Goal: Task Accomplishment & Management: Manage account settings

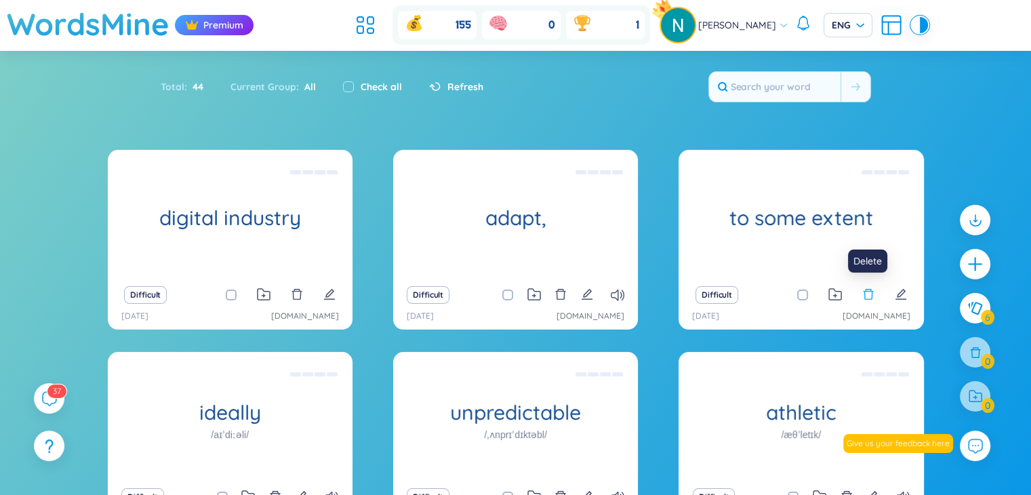
click at [865, 300] on icon "delete" at bounding box center [869, 294] width 12 height 12
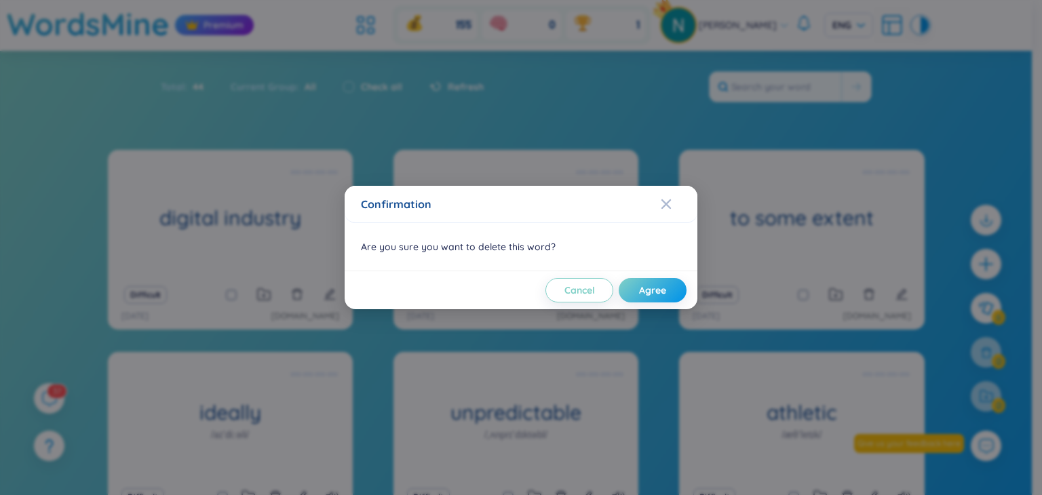
click at [656, 289] on span "Agree" at bounding box center [652, 290] width 27 height 14
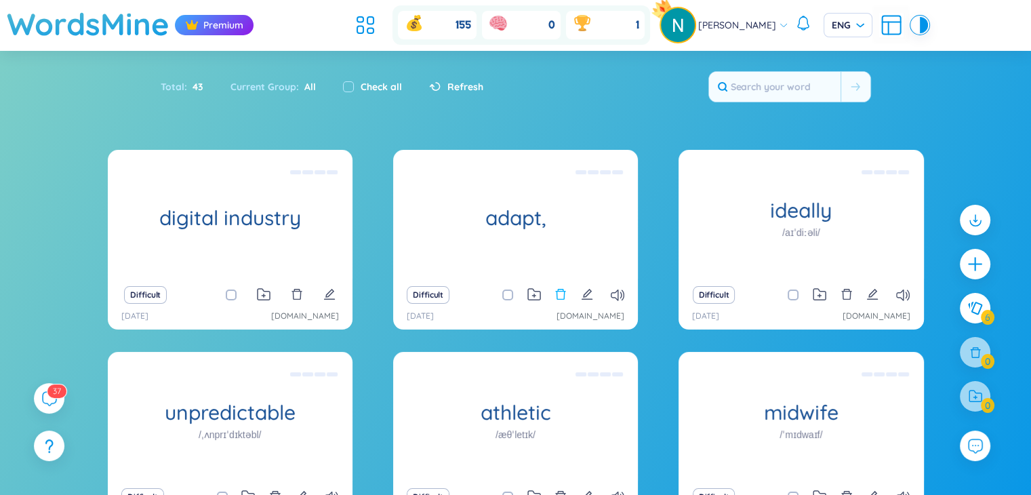
click at [561, 296] on icon "delete" at bounding box center [561, 294] width 12 height 12
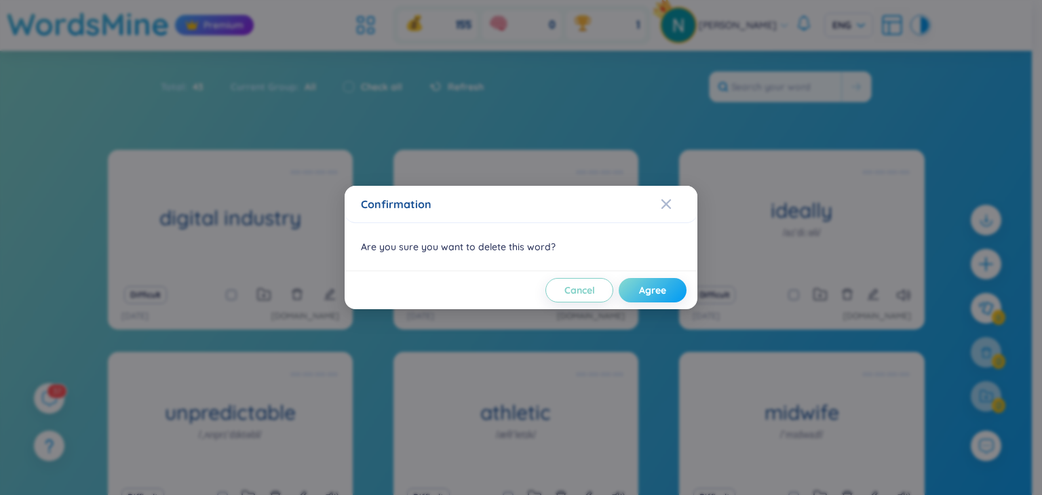
click at [668, 287] on button "Agree" at bounding box center [652, 290] width 68 height 24
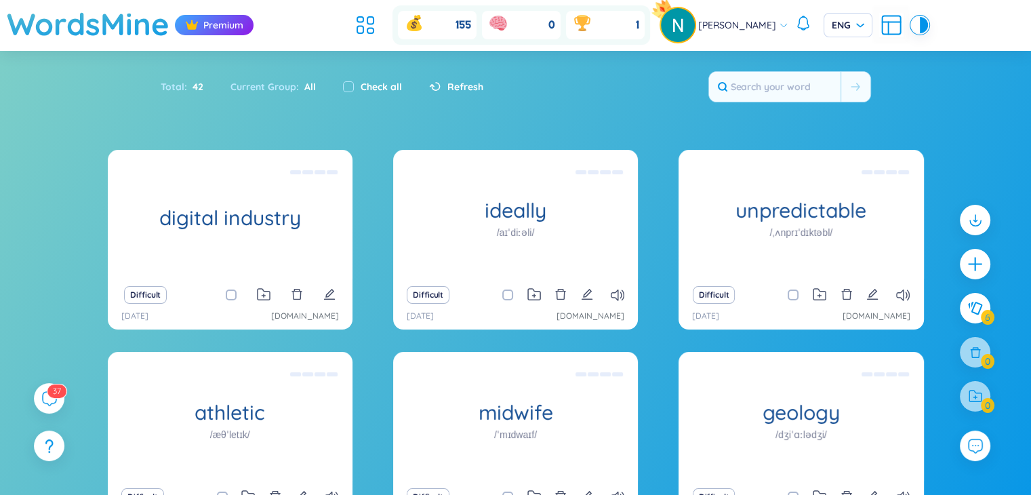
click at [971, 395] on div at bounding box center [975, 396] width 31 height 31
click at [976, 260] on icon "plus" at bounding box center [974, 263] width 1 height 15
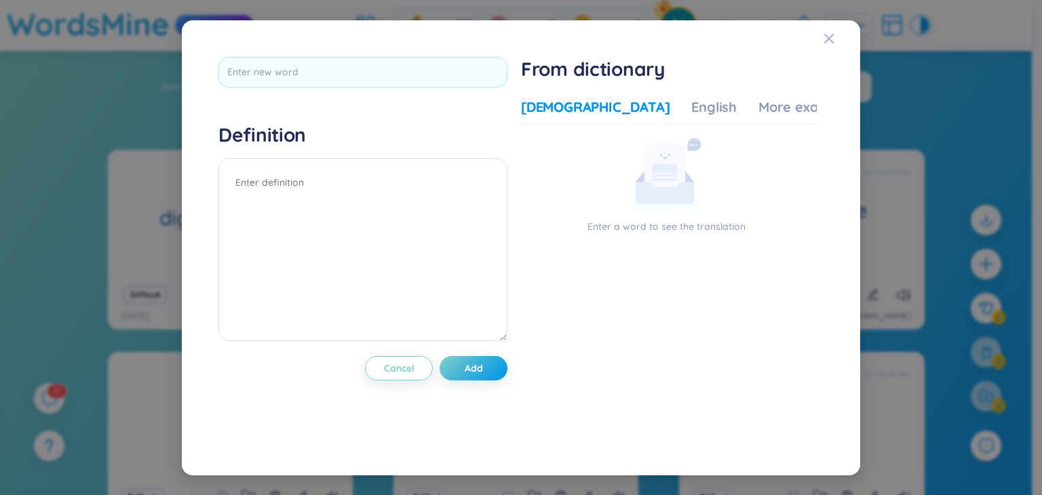
click at [955, 133] on div "Definition Cancel Add From dictionary Vietnamese English More examples Enter a …" at bounding box center [521, 247] width 1042 height 495
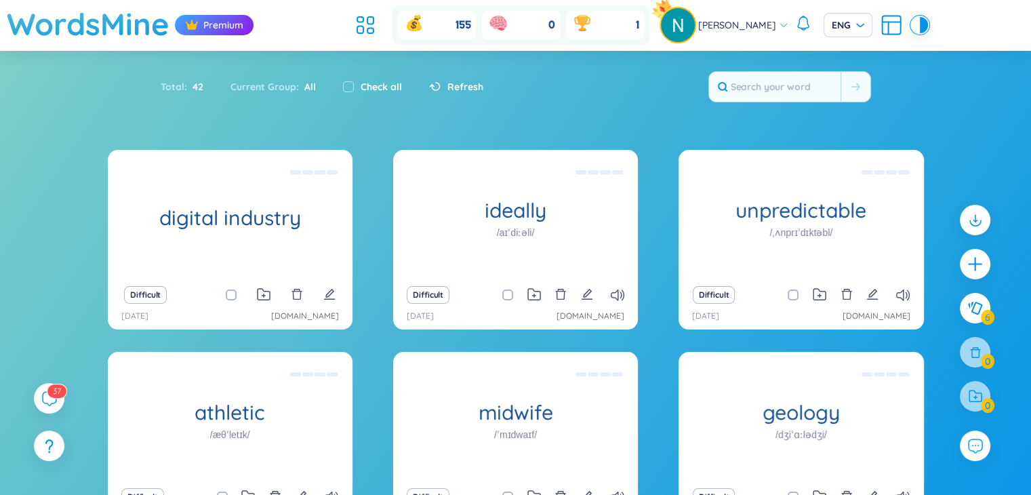
click at [973, 399] on div at bounding box center [975, 396] width 31 height 31
click at [970, 399] on div at bounding box center [975, 396] width 31 height 31
click at [981, 404] on div at bounding box center [975, 396] width 31 height 31
click at [368, 29] on icon at bounding box center [365, 25] width 24 height 24
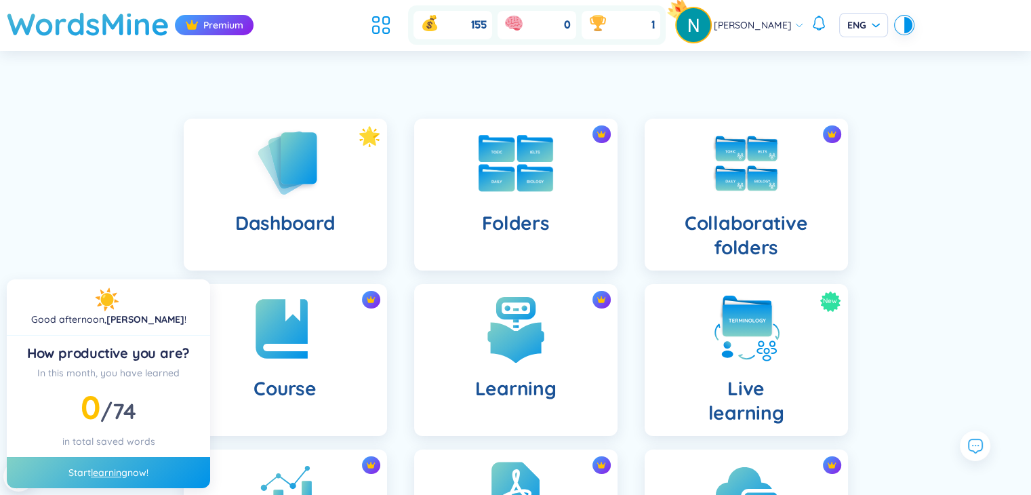
click at [492, 212] on h4 "Folders" at bounding box center [515, 223] width 68 height 24
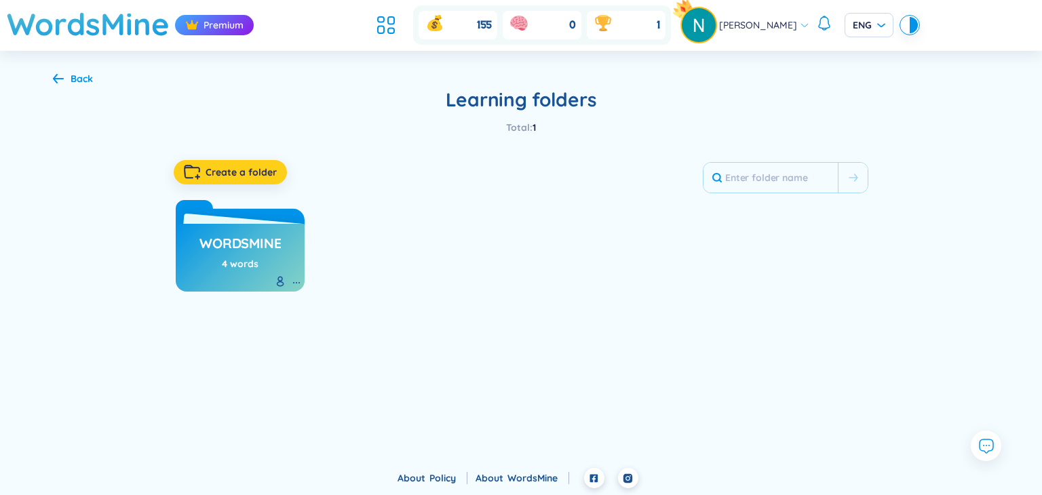
click at [238, 177] on span "Create a folder" at bounding box center [240, 172] width 71 height 14
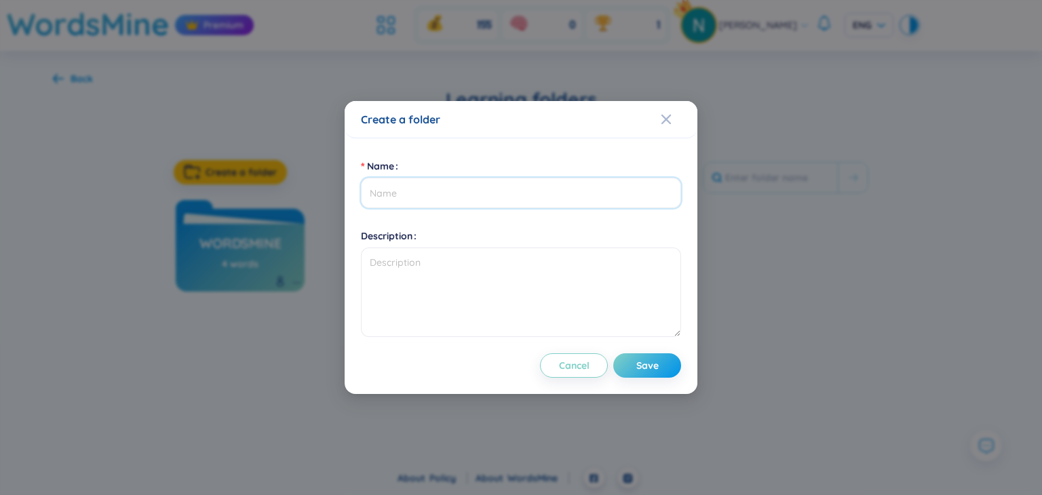
click at [427, 190] on input "Name" at bounding box center [521, 193] width 320 height 31
type input "B2"
click at [420, 279] on textarea "Description" at bounding box center [521, 293] width 320 height 90
type textarea "Des"
click at [656, 364] on span "Save" at bounding box center [647, 366] width 22 height 14
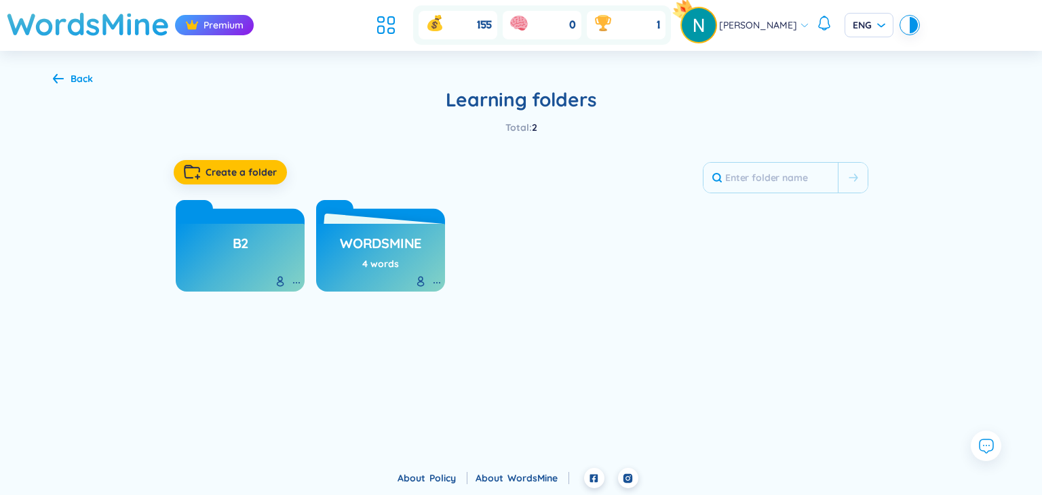
click at [241, 252] on h3 "B2" at bounding box center [241, 247] width 16 height 26
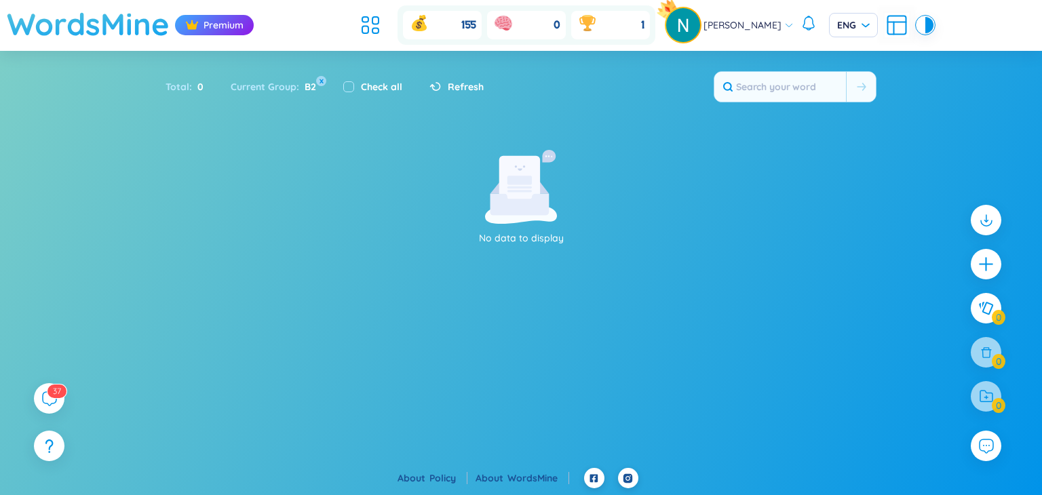
click at [29, 25] on h1 "WordsMine" at bounding box center [88, 24] width 163 height 48
click at [103, 23] on h1 "WordsMine" at bounding box center [88, 24] width 163 height 48
click at [374, 31] on icon at bounding box center [370, 25] width 24 height 24
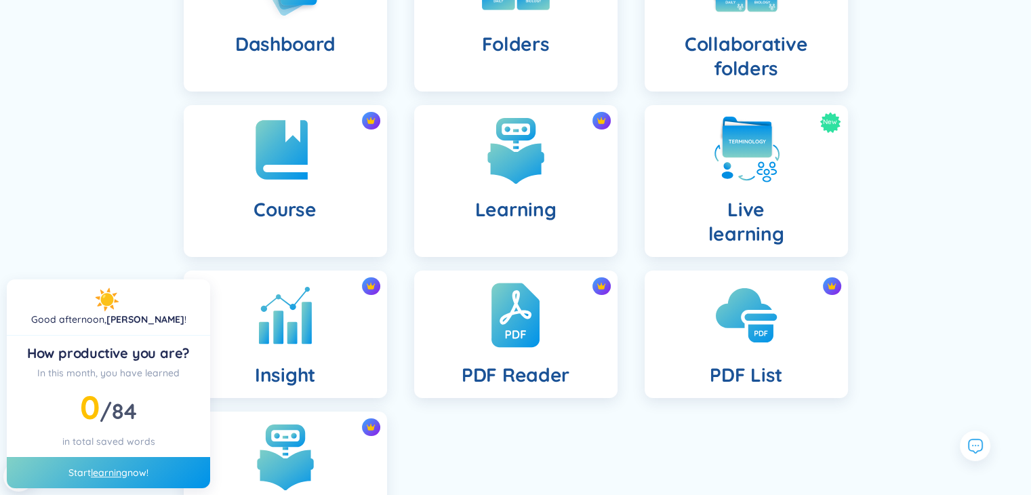
scroll to position [195, 0]
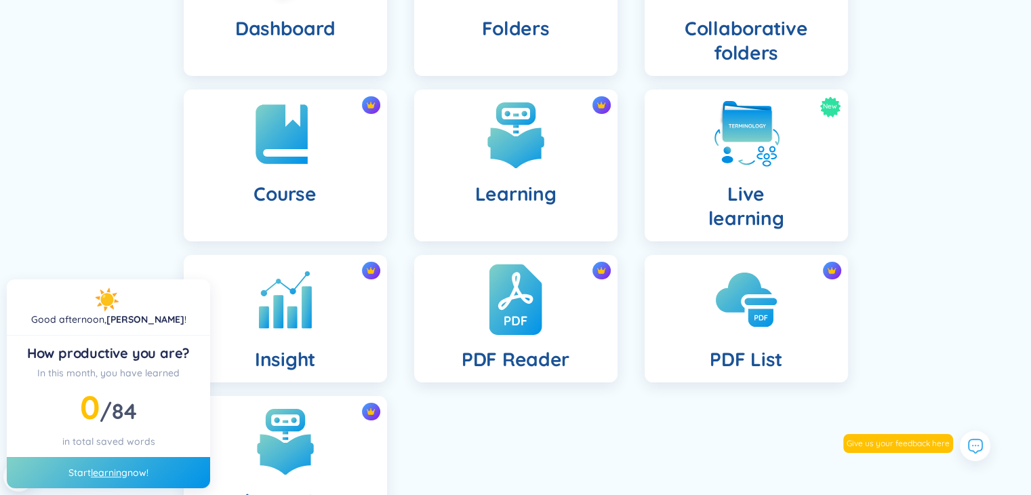
click at [524, 342] on div "PDF Reader" at bounding box center [515, 318] width 203 height 127
